Goal: Task Accomplishment & Management: Manage account settings

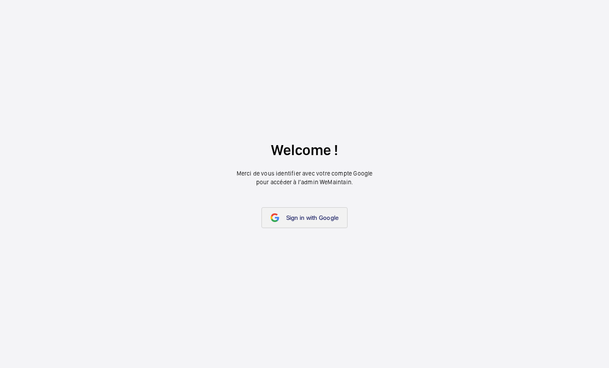
click at [296, 214] on link "Sign in with Google" at bounding box center [304, 217] width 87 height 21
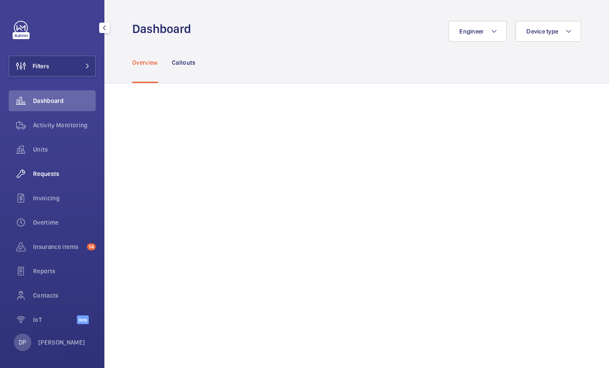
click at [40, 177] on span "Requests" at bounding box center [64, 174] width 63 height 9
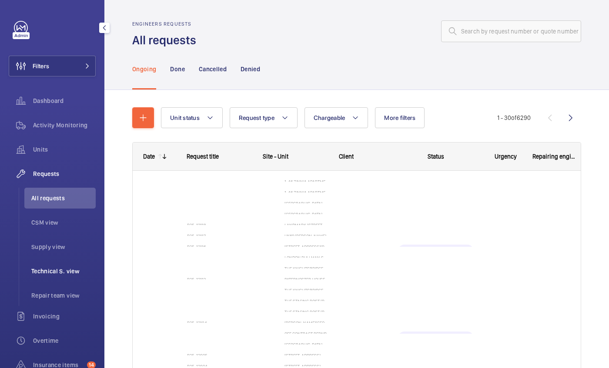
click at [52, 271] on span "Technical S. view" at bounding box center [63, 271] width 64 height 9
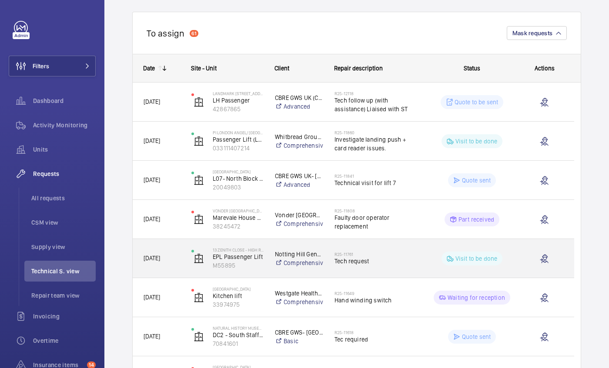
scroll to position [87, 0]
click at [176, 265] on div "[DATE]" at bounding box center [156, 257] width 47 height 27
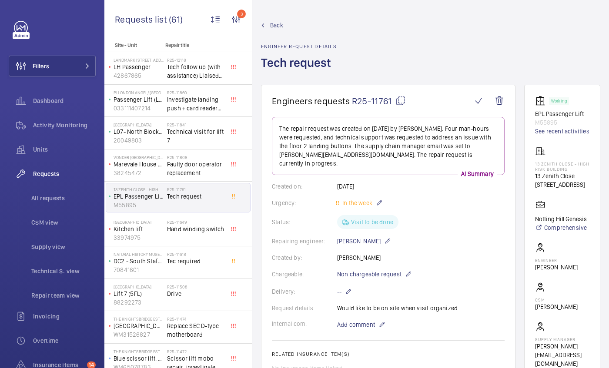
click at [262, 23] on mat-icon at bounding box center [263, 25] width 4 height 4
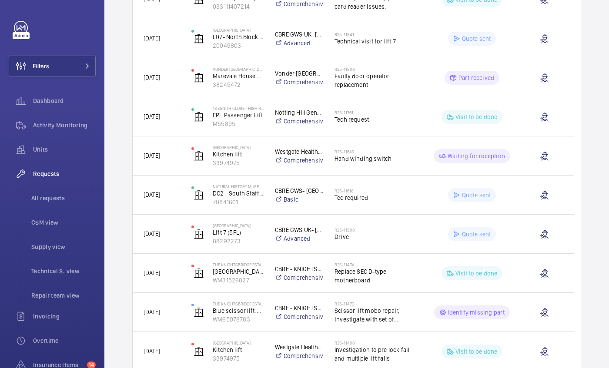
scroll to position [228, 0]
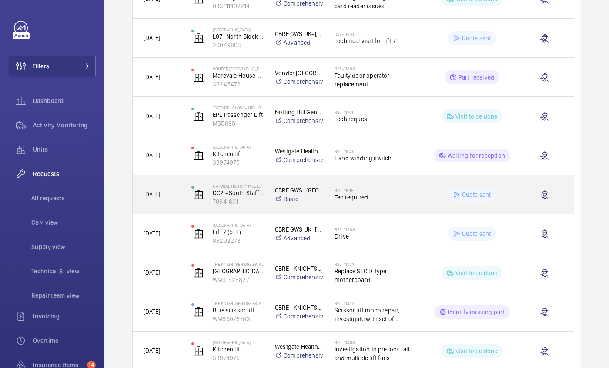
click at [160, 191] on span "[DATE]" at bounding box center [151, 194] width 17 height 7
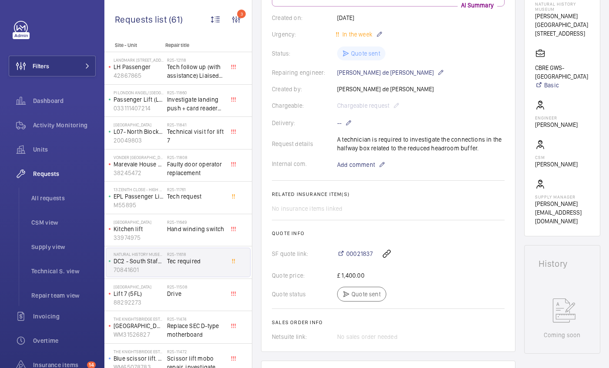
scroll to position [169, 0]
click at [356, 301] on div "Quote status Quote sent" at bounding box center [388, 294] width 233 height 15
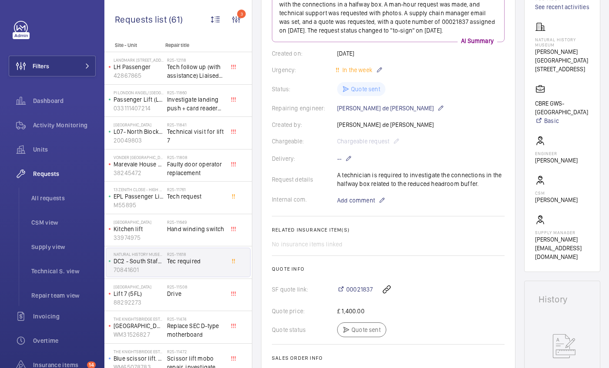
scroll to position [0, 0]
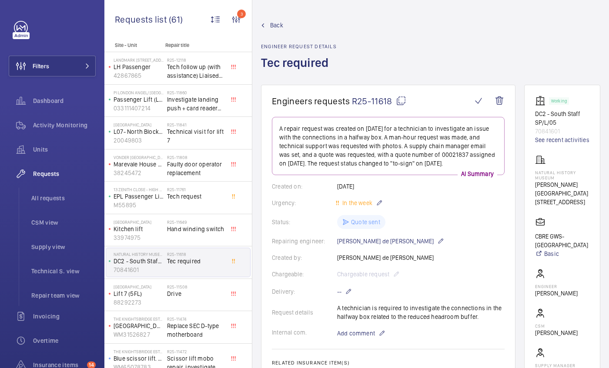
click at [471, 89] on wm-front-card "Engineers requests R25-11618 A repair request was created on [DATE] for a techn…" at bounding box center [388, 303] width 254 height 436
click at [473, 102] on wm-front-icon-button at bounding box center [478, 100] width 21 height 21
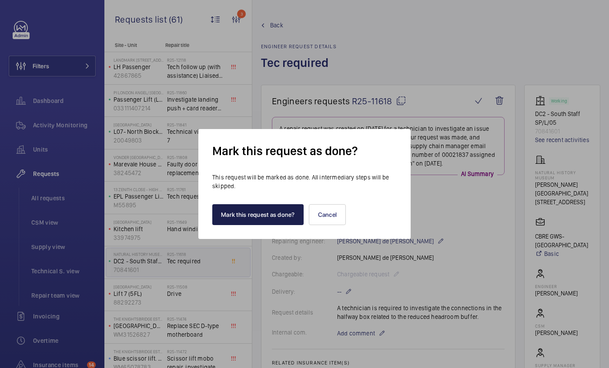
click at [249, 217] on button "Mark this request as done?" at bounding box center [257, 214] width 91 height 21
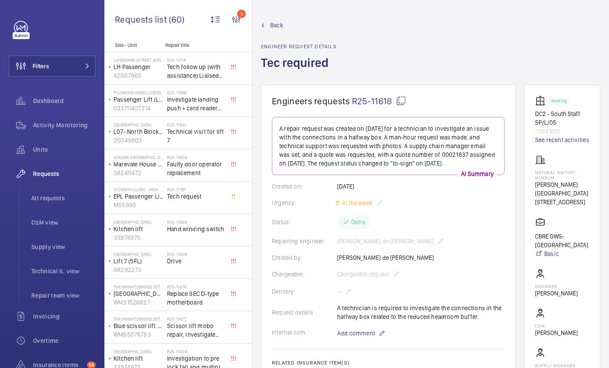
click at [278, 28] on span "Back" at bounding box center [276, 25] width 13 height 9
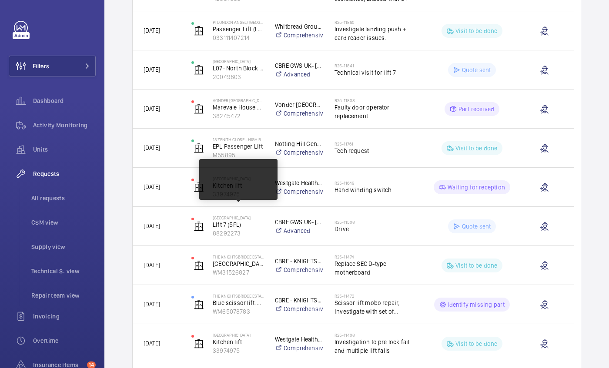
scroll to position [532, 0]
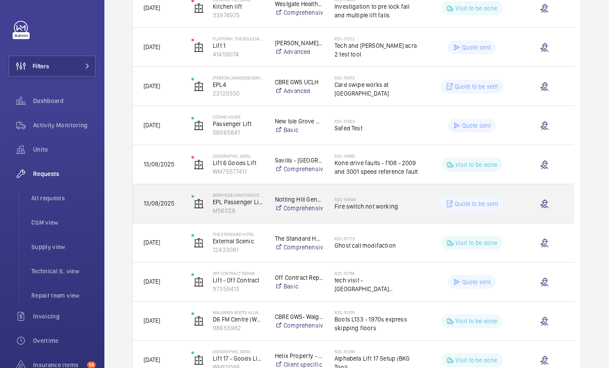
click at [254, 209] on p "M56028" at bounding box center [238, 211] width 51 height 9
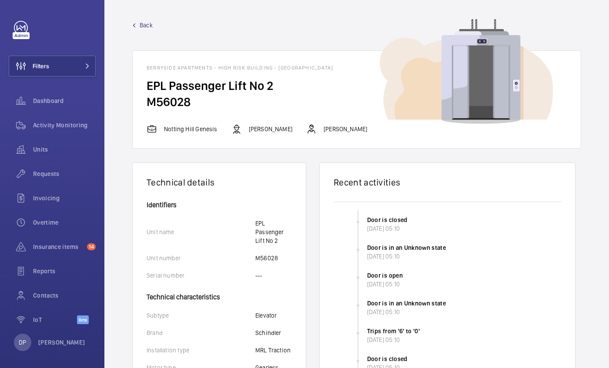
click at [137, 27] on link "Back" at bounding box center [356, 25] width 449 height 9
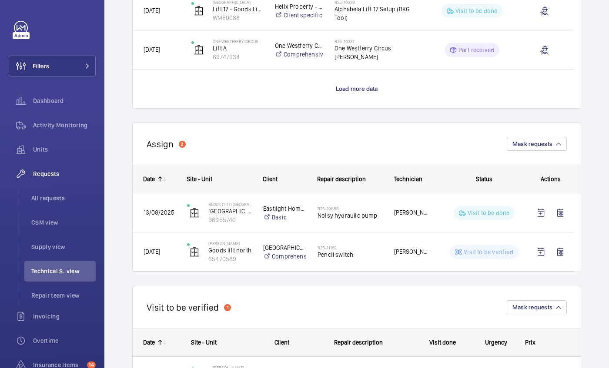
scroll to position [892, 0]
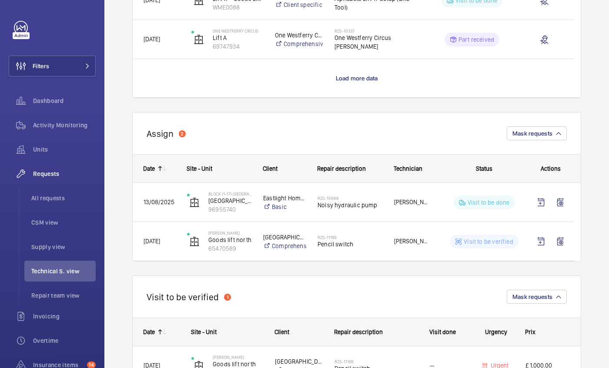
drag, startPoint x: 342, startPoint y: 81, endPoint x: 340, endPoint y: 77, distance: 4.9
click at [340, 77] on span "Load more data" at bounding box center [357, 78] width 42 height 7
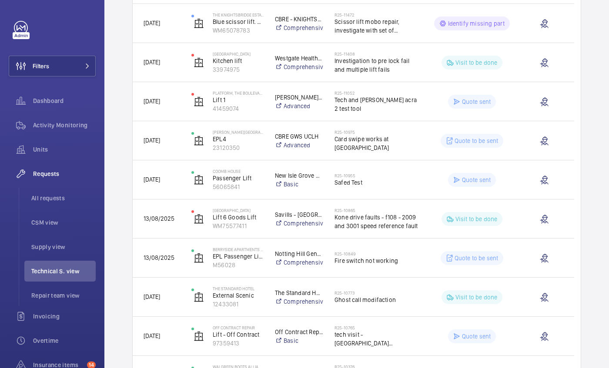
scroll to position [0, 0]
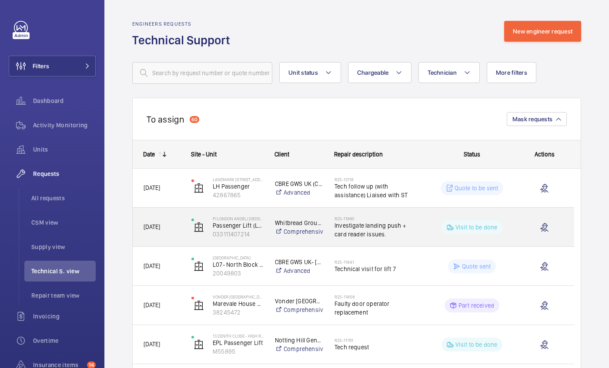
click at [177, 219] on div "[DATE]" at bounding box center [156, 227] width 47 height 27
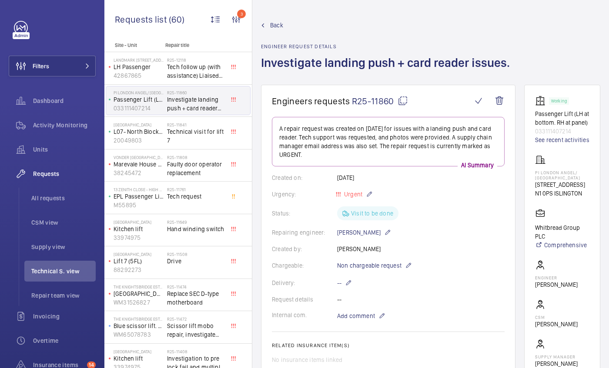
click at [277, 27] on span "Back" at bounding box center [276, 25] width 13 height 9
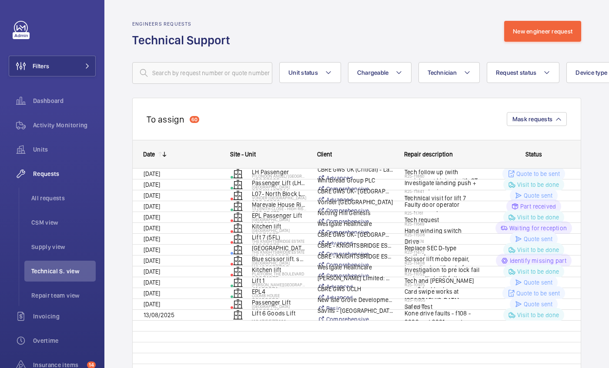
click at [277, 27] on div "Engineers requests Technical Support New engineer request" at bounding box center [356, 34] width 449 height 27
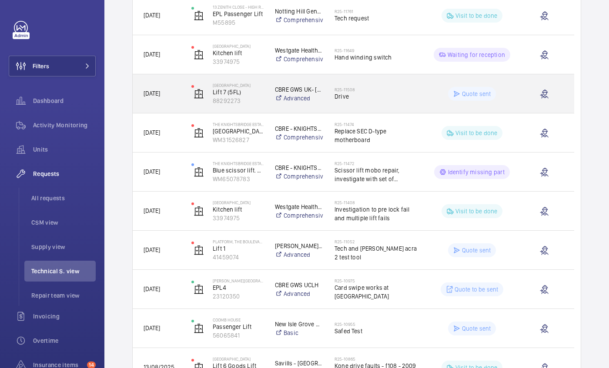
scroll to position [330, 0]
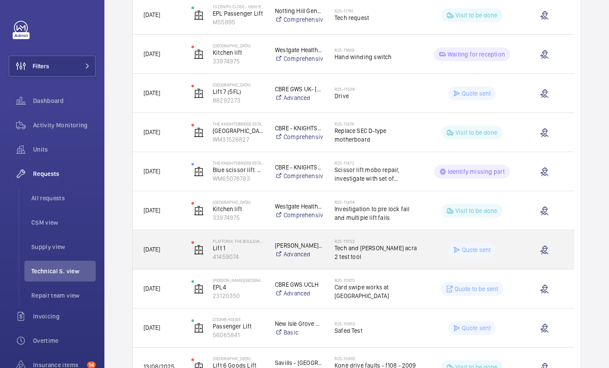
drag, startPoint x: 289, startPoint y: 247, endPoint x: 116, endPoint y: 257, distance: 173.8
click at [116, 257] on wm-front-repair-requests-technical-view "Engineers requests Technical Support New engineer request Unit status Chargeabl…" at bounding box center [356, 319] width 504 height 1299
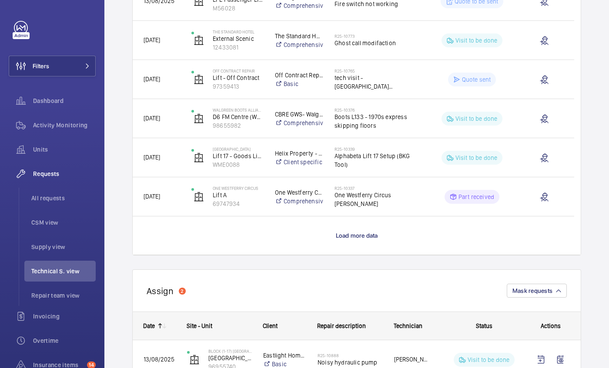
scroll to position [735, 0]
drag, startPoint x: 357, startPoint y: 238, endPoint x: 347, endPoint y: 231, distance: 11.8
click at [347, 231] on p "Load more data" at bounding box center [357, 235] width 42 height 9
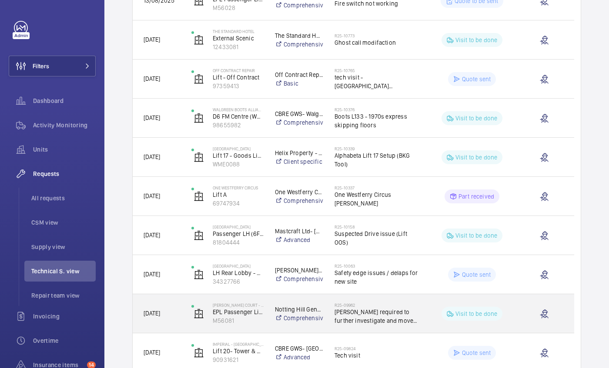
click at [354, 297] on div "R25-09962 [PERSON_NAME] required to further investigate and move lift" at bounding box center [371, 313] width 94 height 39
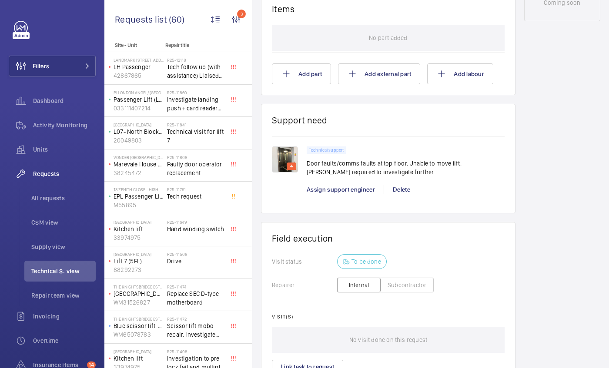
scroll to position [516, 0]
click at [354, 297] on wm-front-card-body "Visit status To be done Repairer Internal Subcontractor Visit(s) No visit done …" at bounding box center [388, 325] width 233 height 139
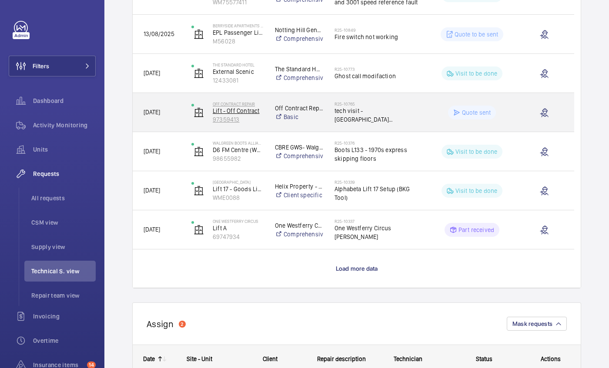
scroll to position [702, 0]
